Goal: Information Seeking & Learning: Learn about a topic

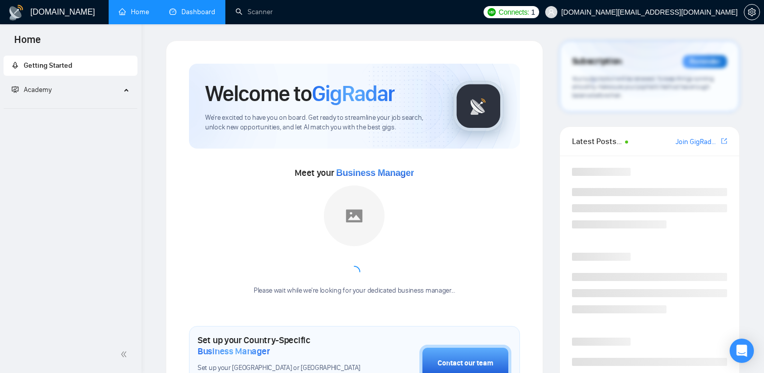
click at [202, 16] on link "Dashboard" at bounding box center [192, 12] width 46 height 9
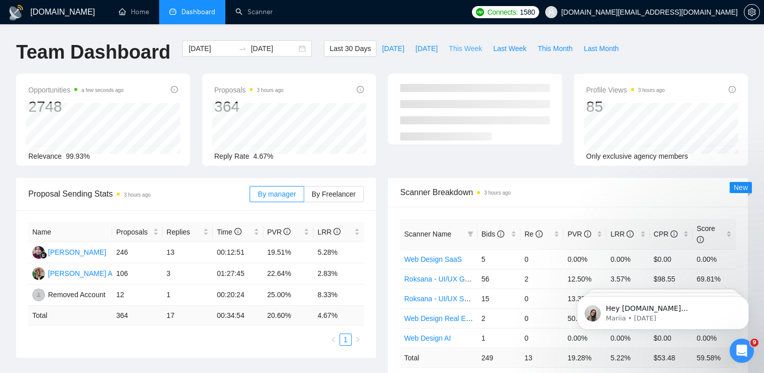
click at [476, 47] on span "This Week" at bounding box center [465, 48] width 33 height 11
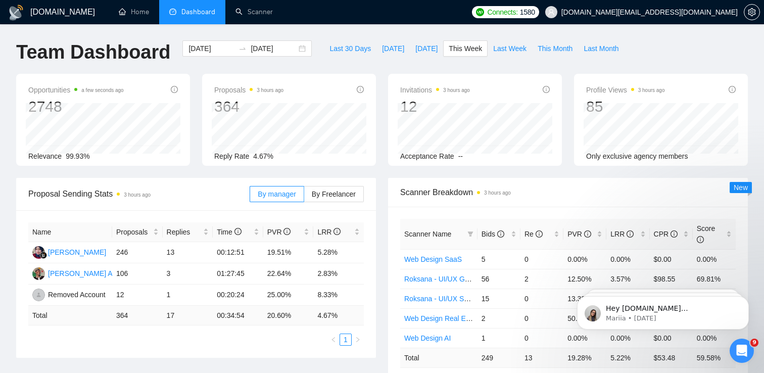
type input "[DATE]"
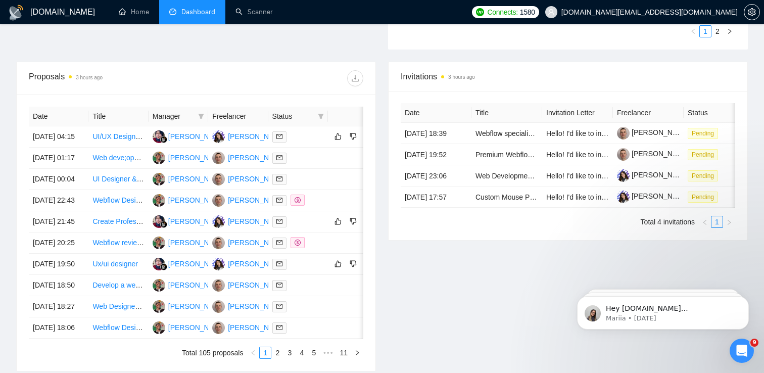
scroll to position [385, 0]
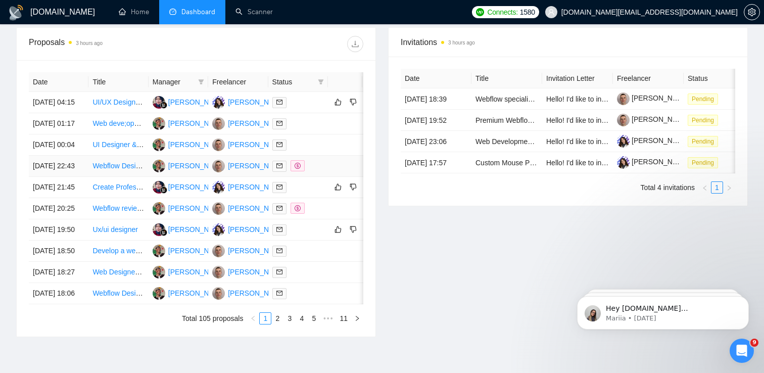
click at [116, 170] on link "Webflow Design Optimization for Mobile and Tablet" at bounding box center [172, 166] width 160 height 8
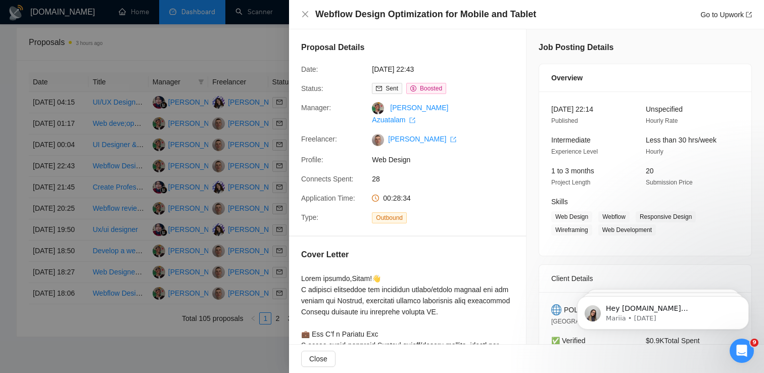
click at [222, 211] on div at bounding box center [382, 186] width 764 height 373
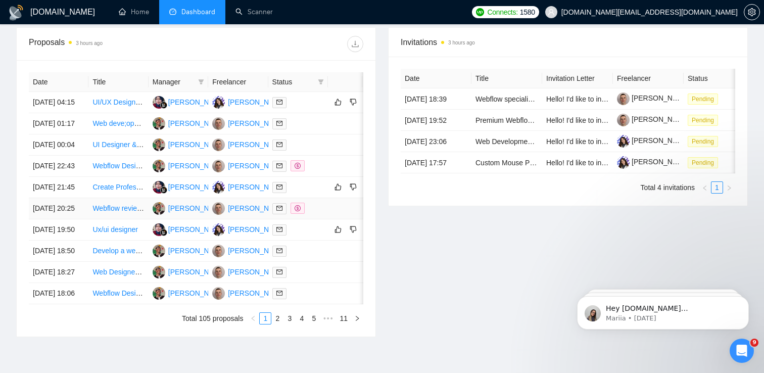
click at [120, 212] on link "Webflow review, simplification, clean-up, re-build" at bounding box center [168, 208] width 152 height 8
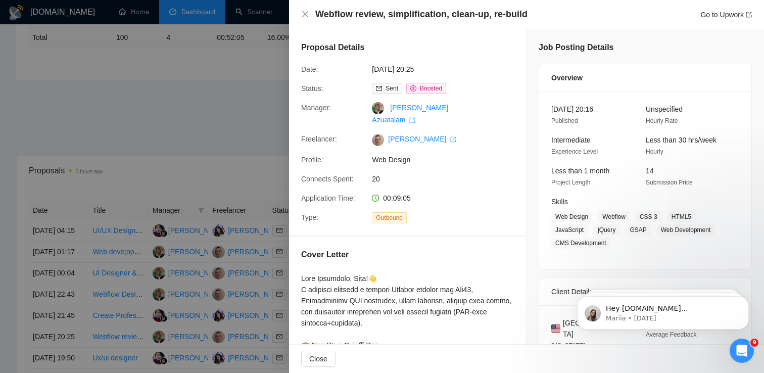
scroll to position [0, 0]
